Goal: Task Accomplishment & Management: Manage account settings

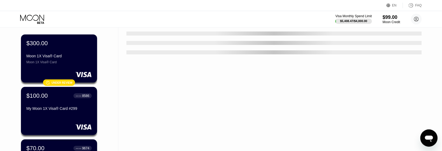
scroll to position [67, 0]
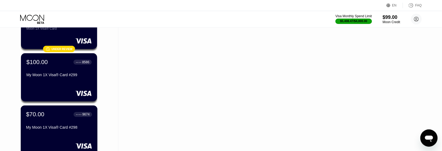
click at [55, 124] on div "$70.00 ● ● ● ● 9674 My Moon 1X Visa® Card #298" at bounding box center [59, 121] width 66 height 21
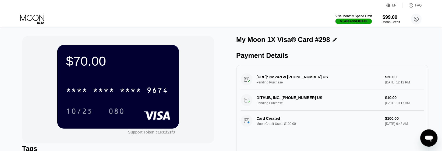
click at [34, 15] on icon at bounding box center [32, 18] width 24 height 6
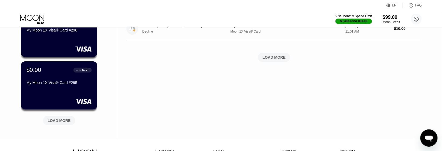
scroll to position [303, 0]
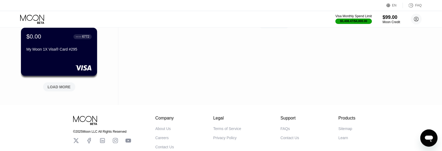
click at [61, 86] on div "LOAD MORE" at bounding box center [59, 86] width 23 height 5
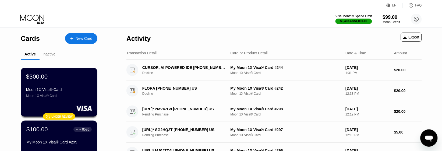
scroll to position [34, 0]
